Goal: Transaction & Acquisition: Subscribe to service/newsletter

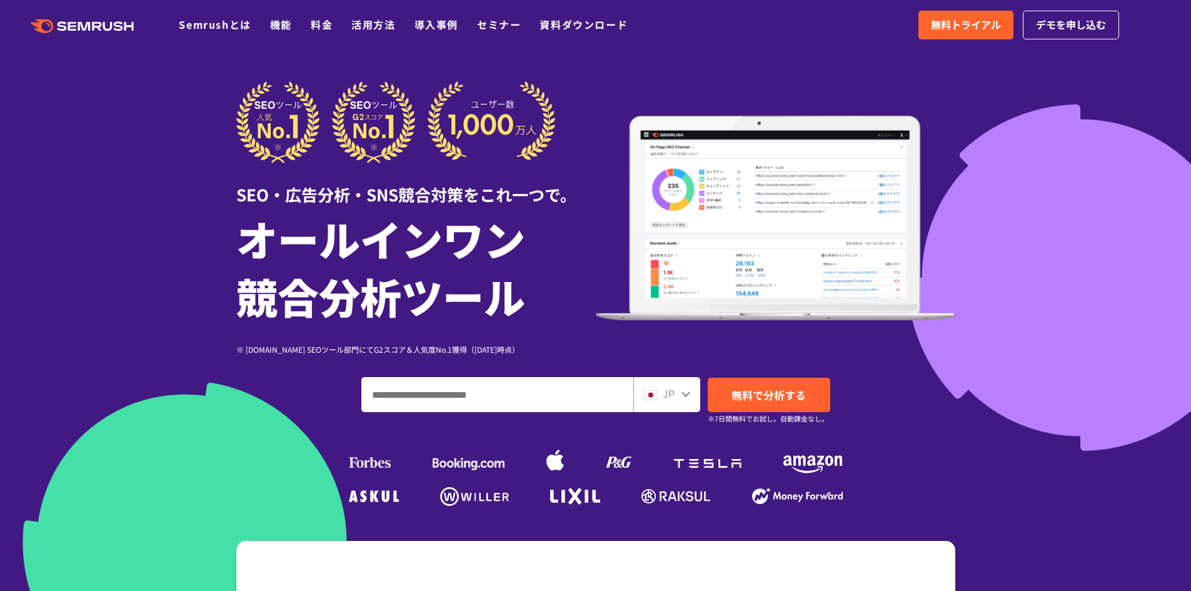
click at [1093, 222] on div at bounding box center [595, 348] width 1191 height 697
click at [1038, 123] on div at bounding box center [595, 348] width 1191 height 697
click at [1055, 41] on div ".cls {fill: #FF642D;} .cls {fill: #FF642D;} Semrushとは 機能 料金 活用方法 導入事例 セミナー 資料ダウ…" at bounding box center [595, 25] width 1191 height 38
click at [977, 35] on link "無料トライアル" at bounding box center [966, 25] width 95 height 29
click at [1092, 39] on div ".cls {fill: #FF642D;} .cls {fill: #FF642D;} Semrushとは 機能 料金 活用方法 導入事例 セミナー 資料ダウ…" at bounding box center [595, 25] width 1191 height 38
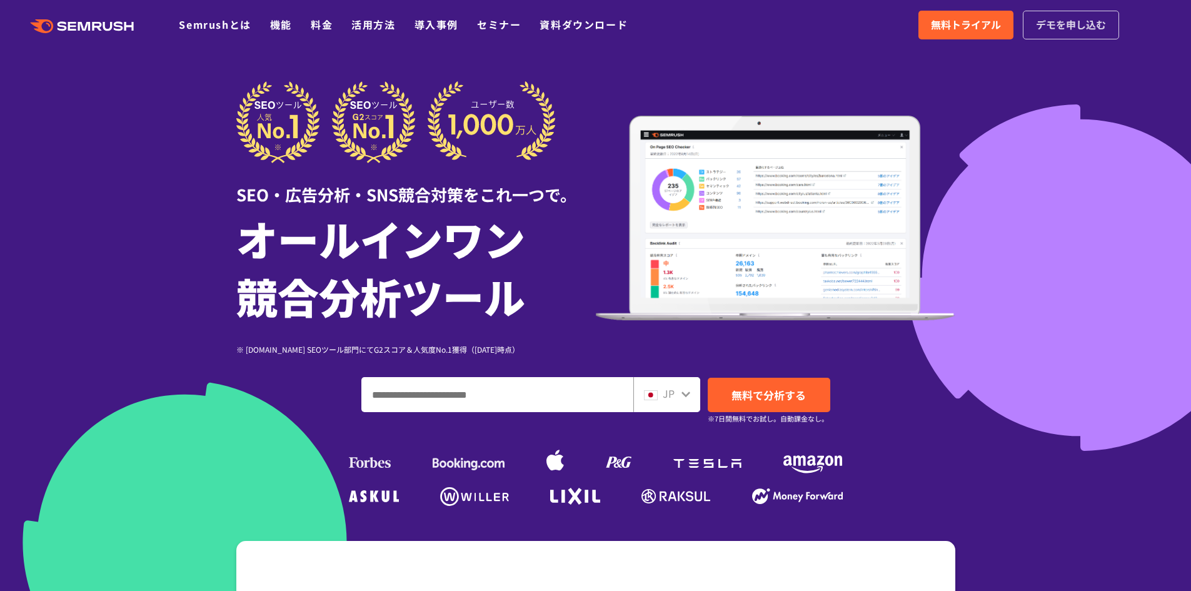
click at [1077, 31] on span "デモを申し込む" at bounding box center [1071, 25] width 70 height 16
drag, startPoint x: 1045, startPoint y: 26, endPoint x: 1049, endPoint y: 241, distance: 215.7
click at [1069, 283] on div at bounding box center [595, 348] width 1191 height 697
click at [982, 20] on span "無料トライアル" at bounding box center [966, 25] width 70 height 16
